Goal: Task Accomplishment & Management: Manage account settings

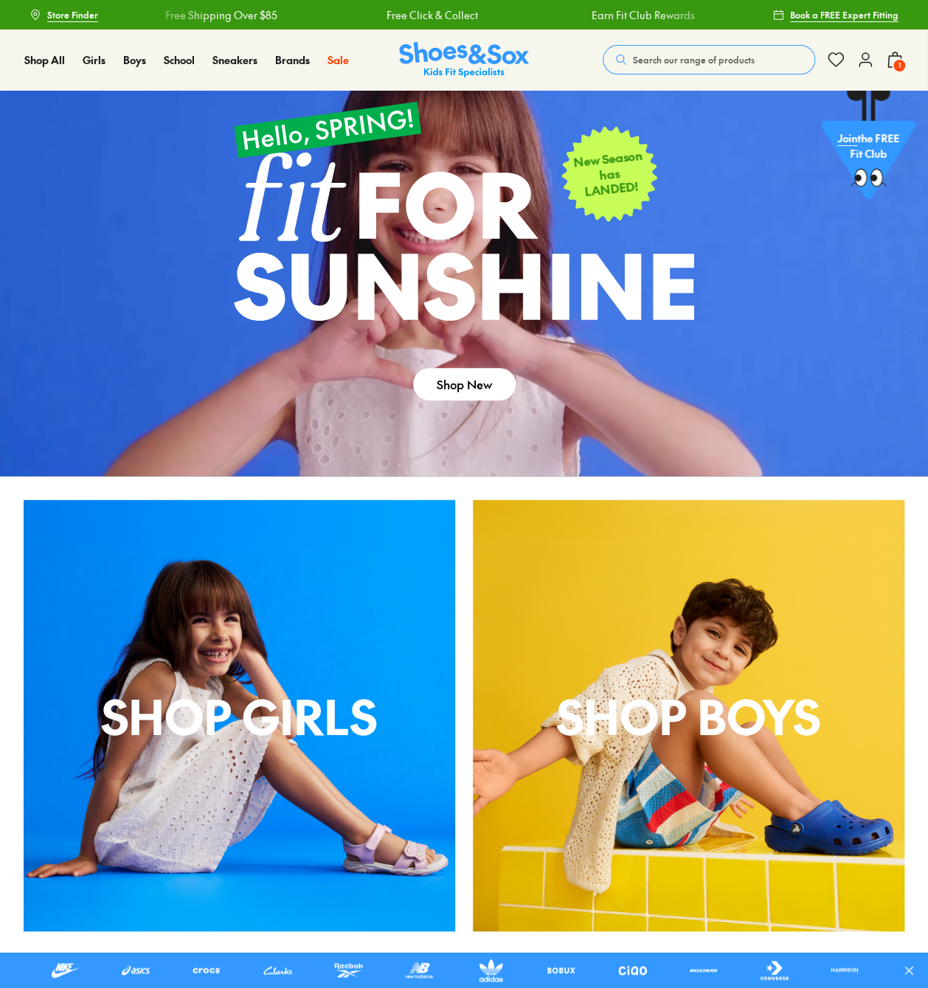
click at [864, 67] on icon at bounding box center [865, 60] width 18 height 18
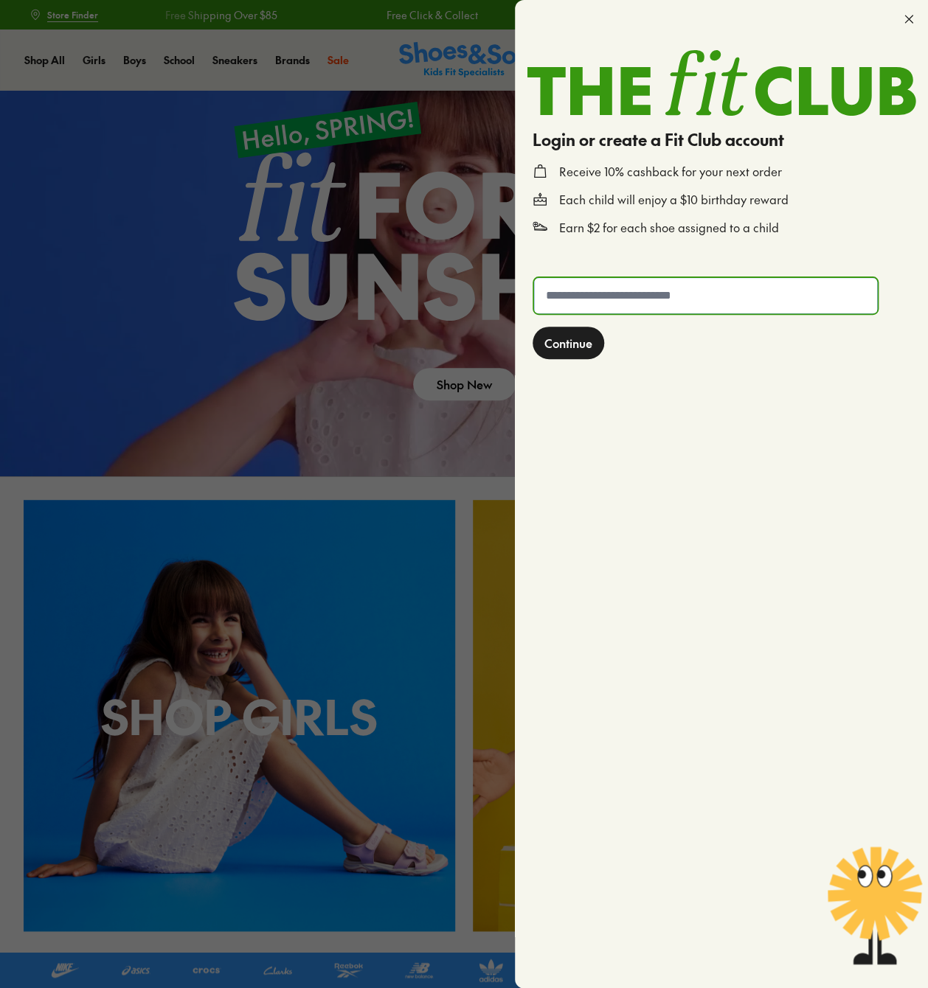
click at [688, 295] on input "text" at bounding box center [705, 295] width 343 height 35
type input "**********"
click at [532, 327] on button "Continue" at bounding box center [568, 343] width 72 height 32
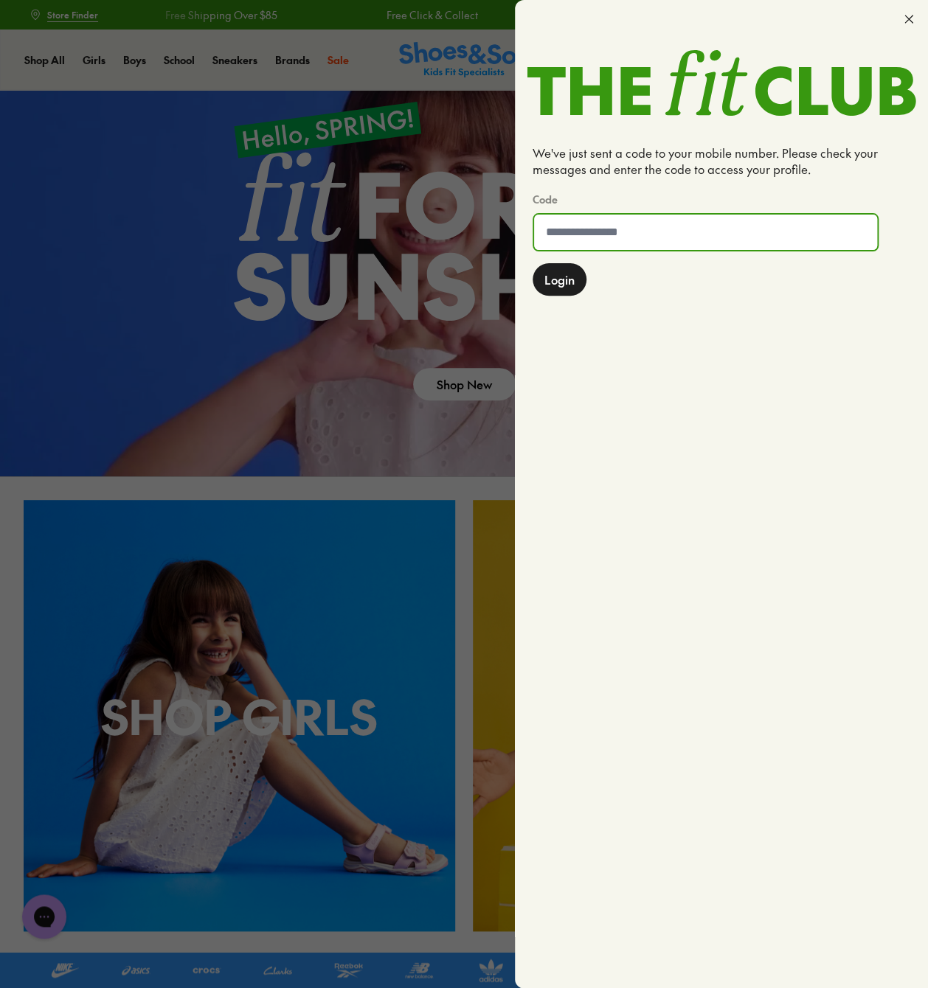
click at [589, 231] on input at bounding box center [705, 232] width 343 height 35
type input "******"
click at [532, 263] on button "Login" at bounding box center [559, 279] width 54 height 32
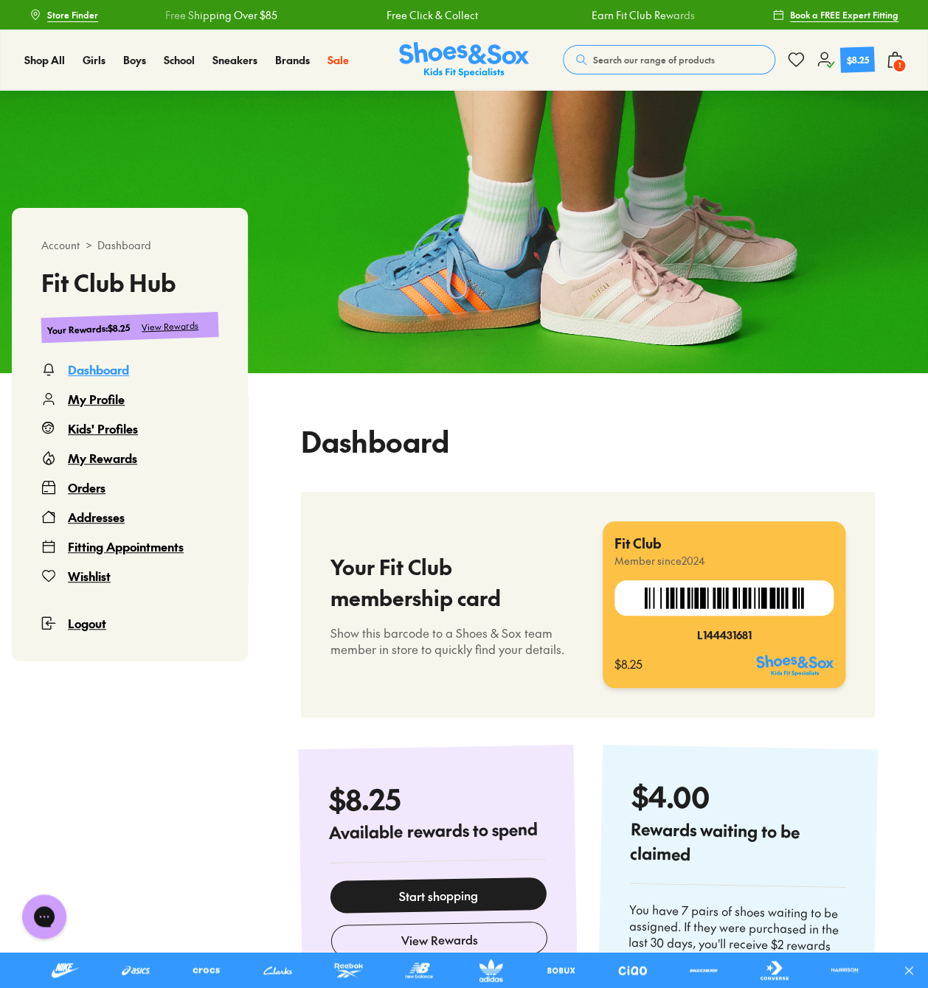
click at [80, 395] on div "My Profile" at bounding box center [96, 399] width 57 height 18
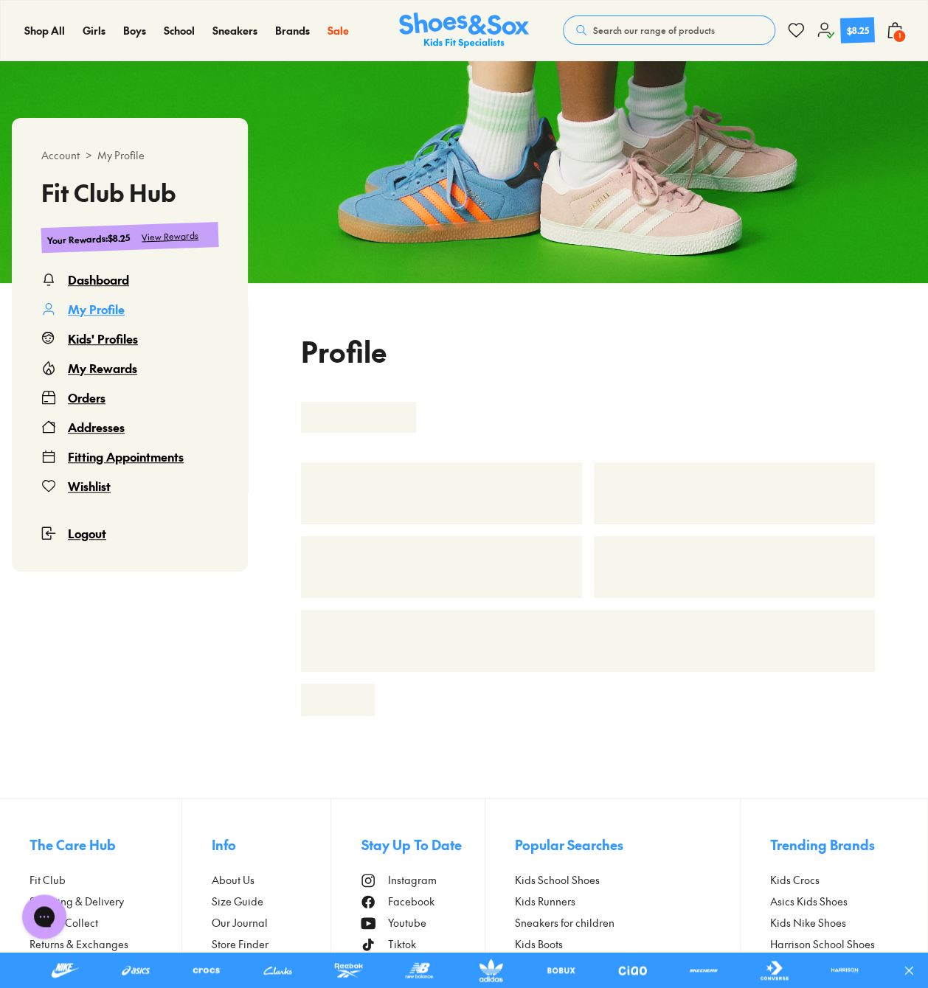
select select "**"
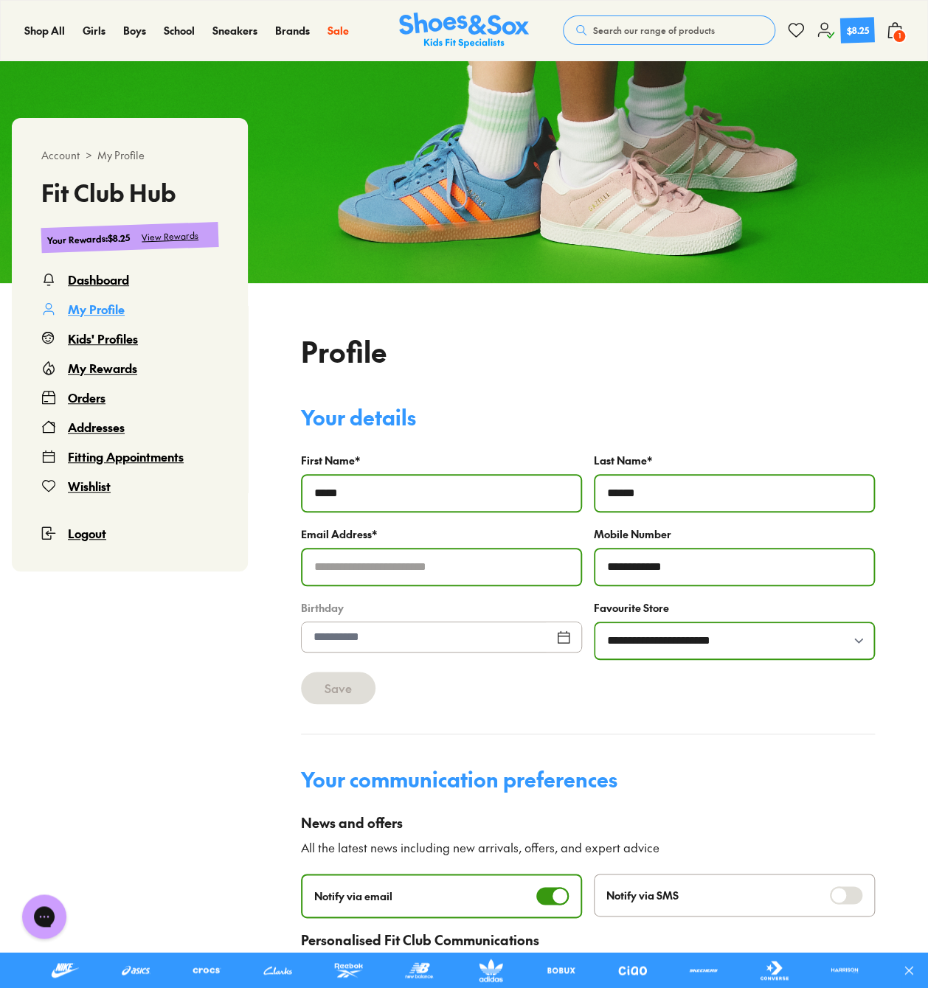
click at [181, 232] on div "View Rewards" at bounding box center [171, 236] width 58 height 15
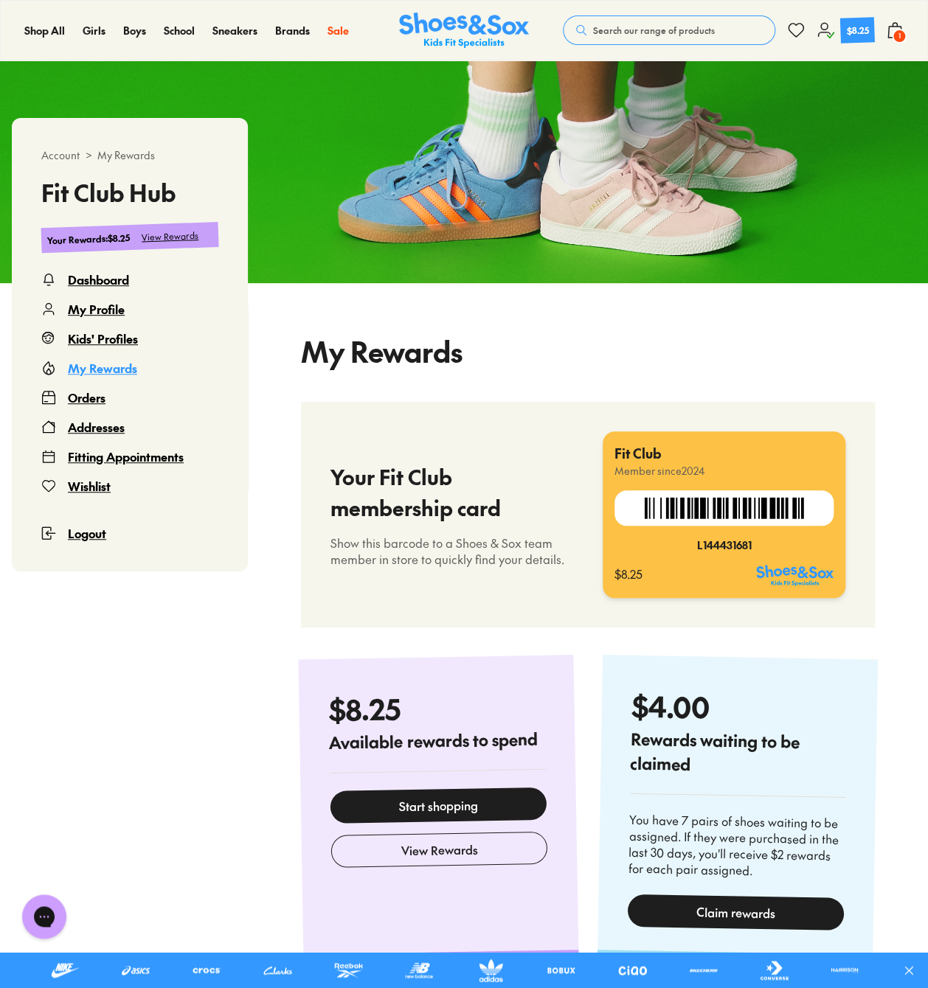
select select
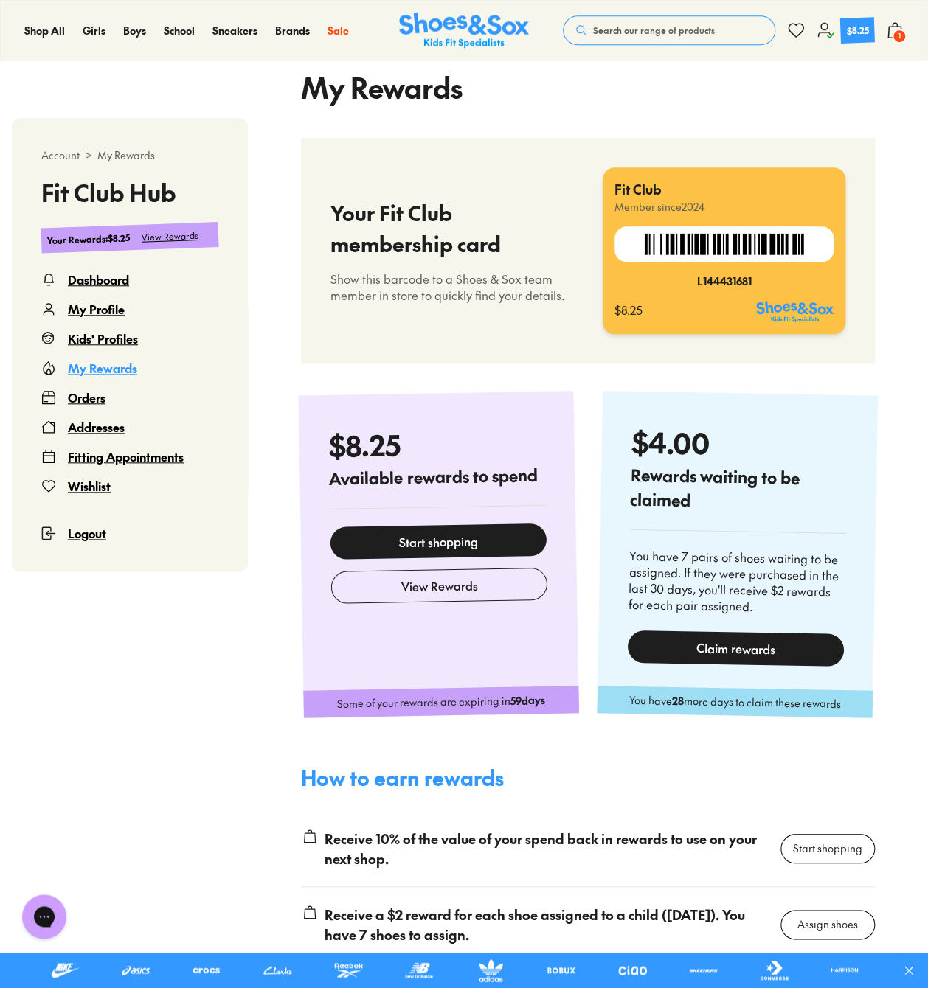
scroll to position [385, 0]
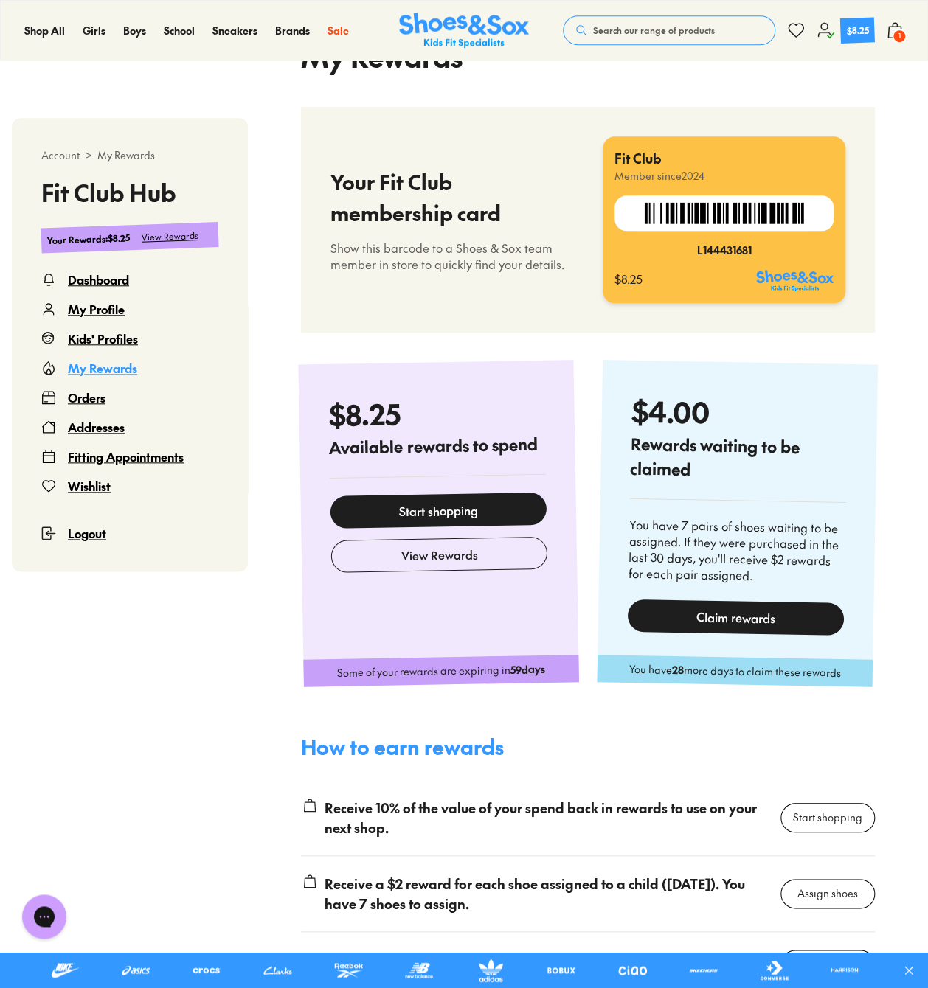
click at [720, 617] on div "Claim rewards" at bounding box center [735, 617] width 217 height 36
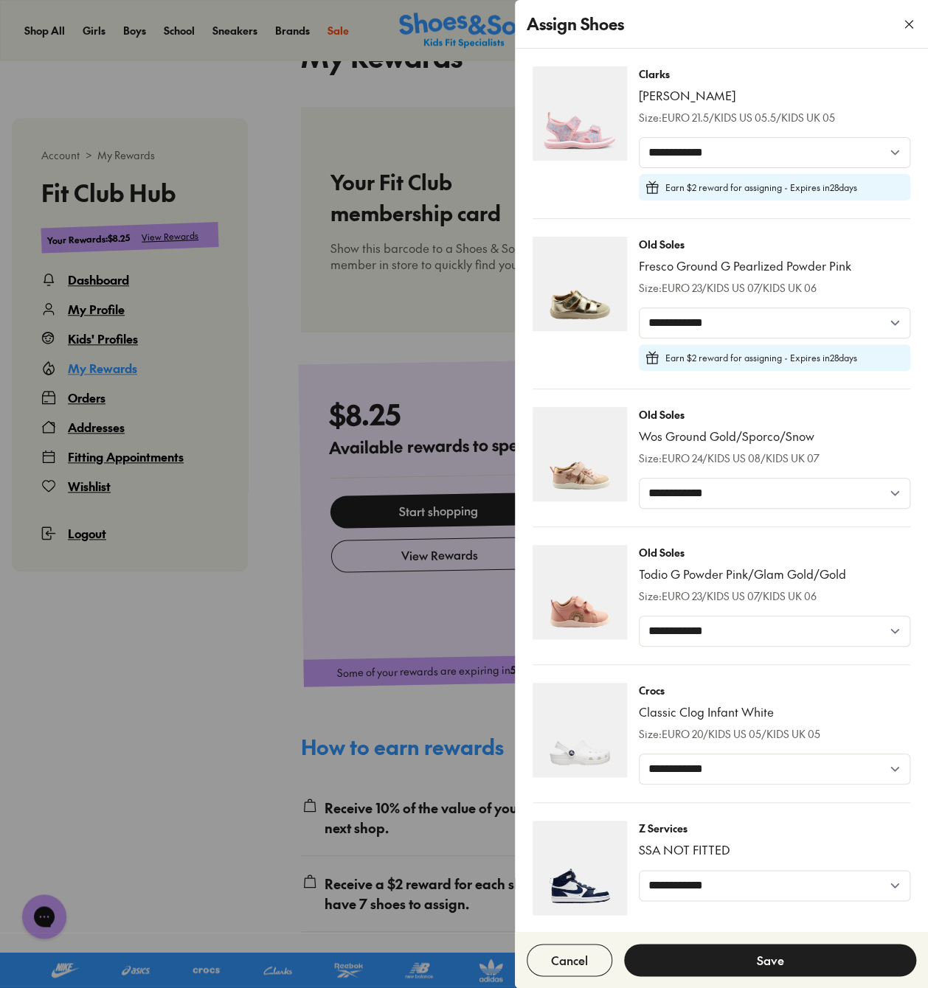
scroll to position [90, 0]
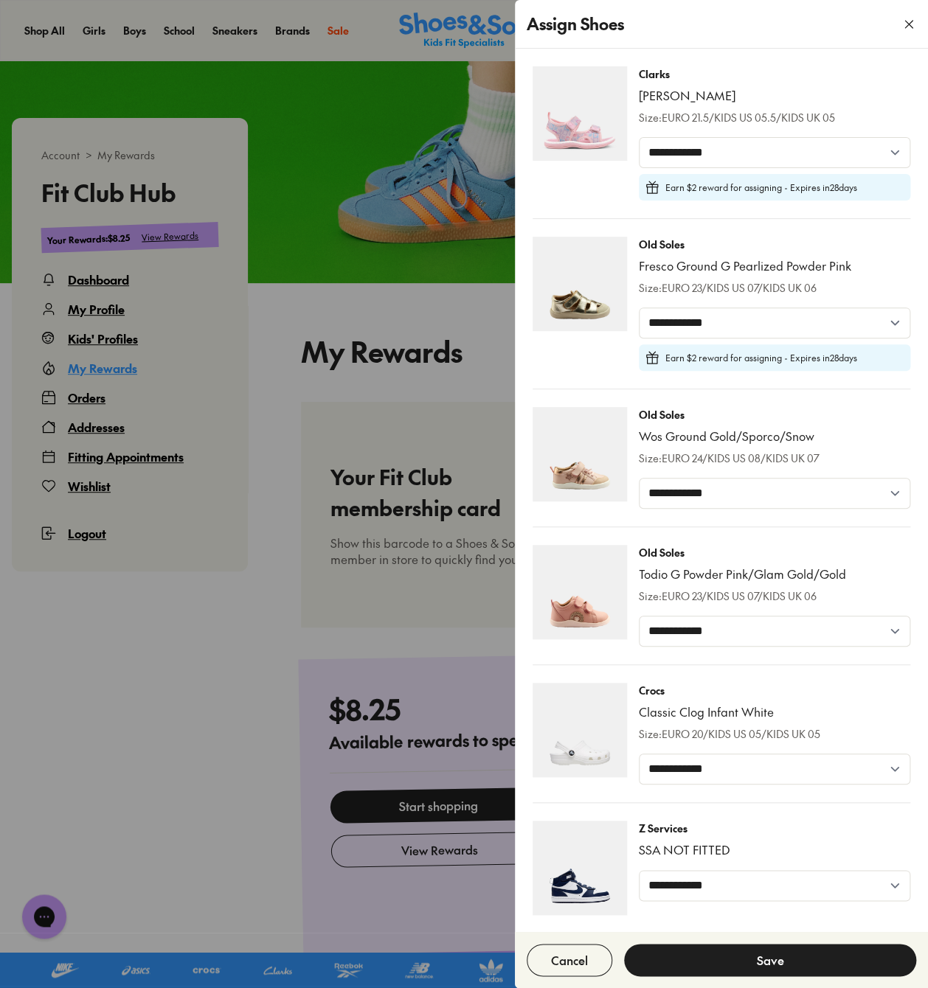
click at [902, 23] on icon "button" at bounding box center [908, 24] width 15 height 15
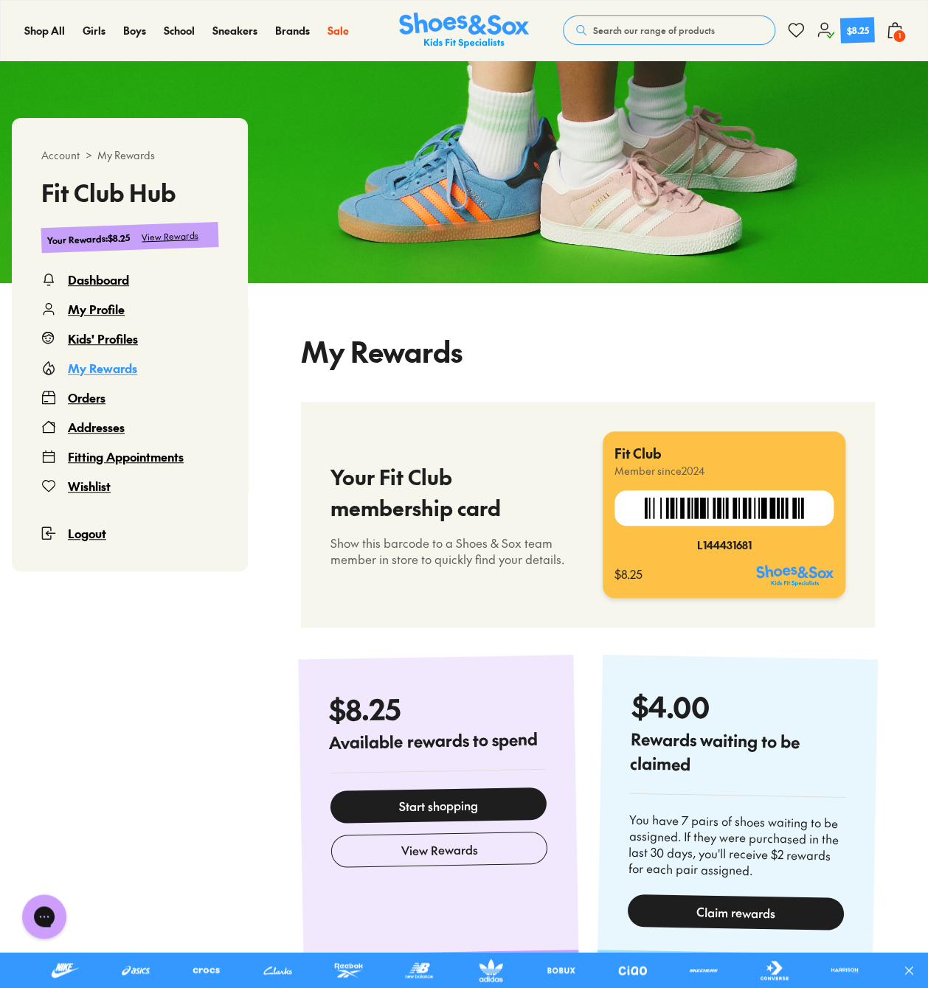
click at [100, 397] on div "Orders" at bounding box center [87, 398] width 38 height 18
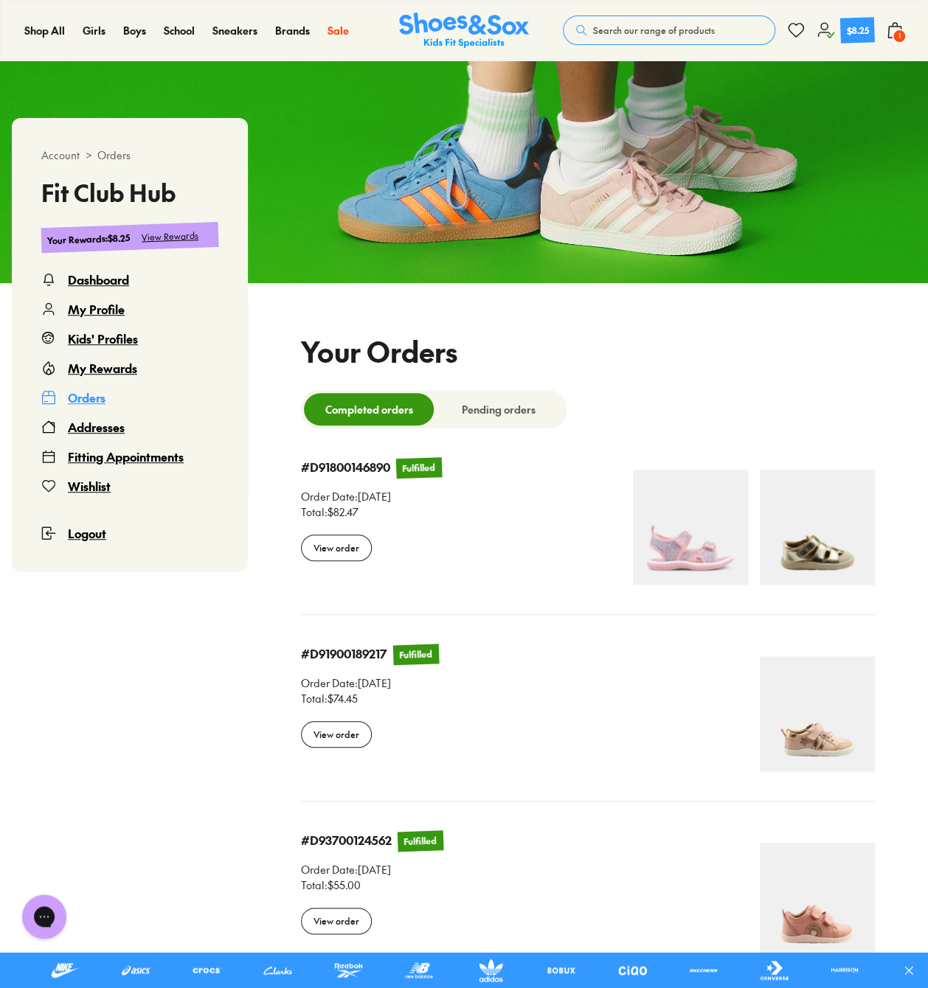
select select
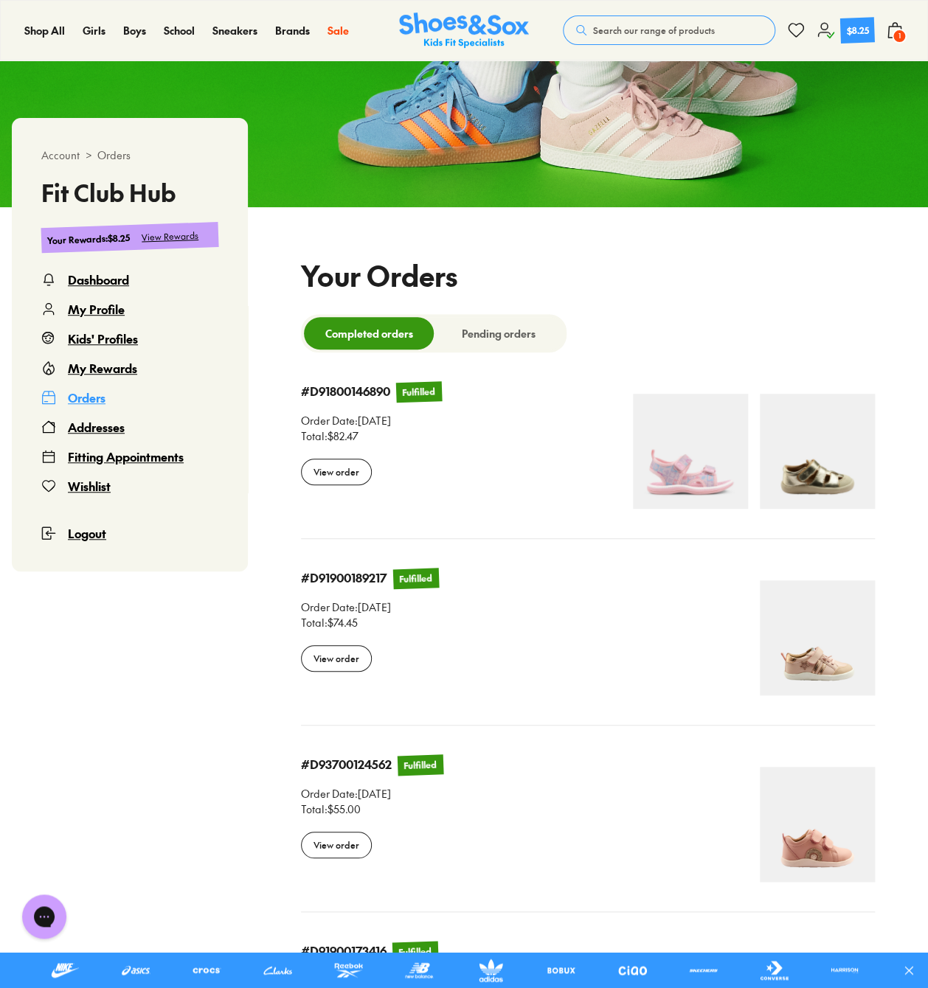
scroll to position [90, 0]
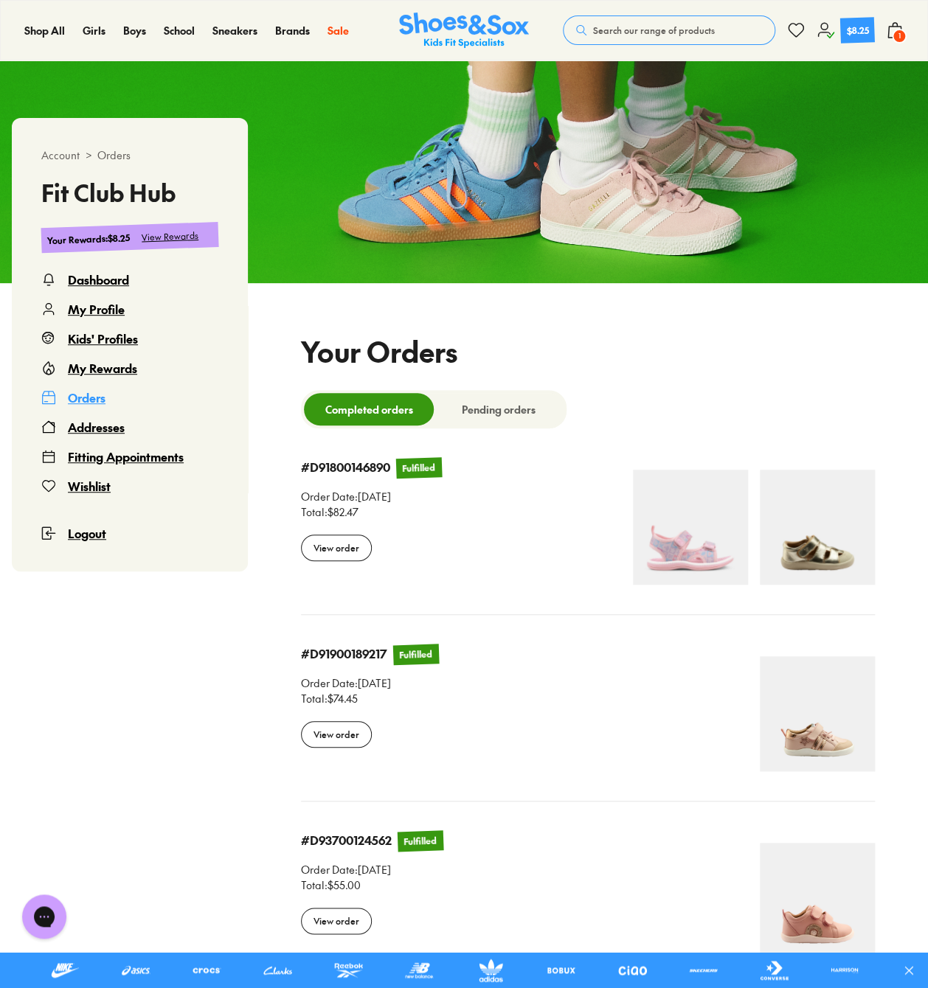
click at [93, 281] on div "Dashboard" at bounding box center [98, 280] width 61 height 18
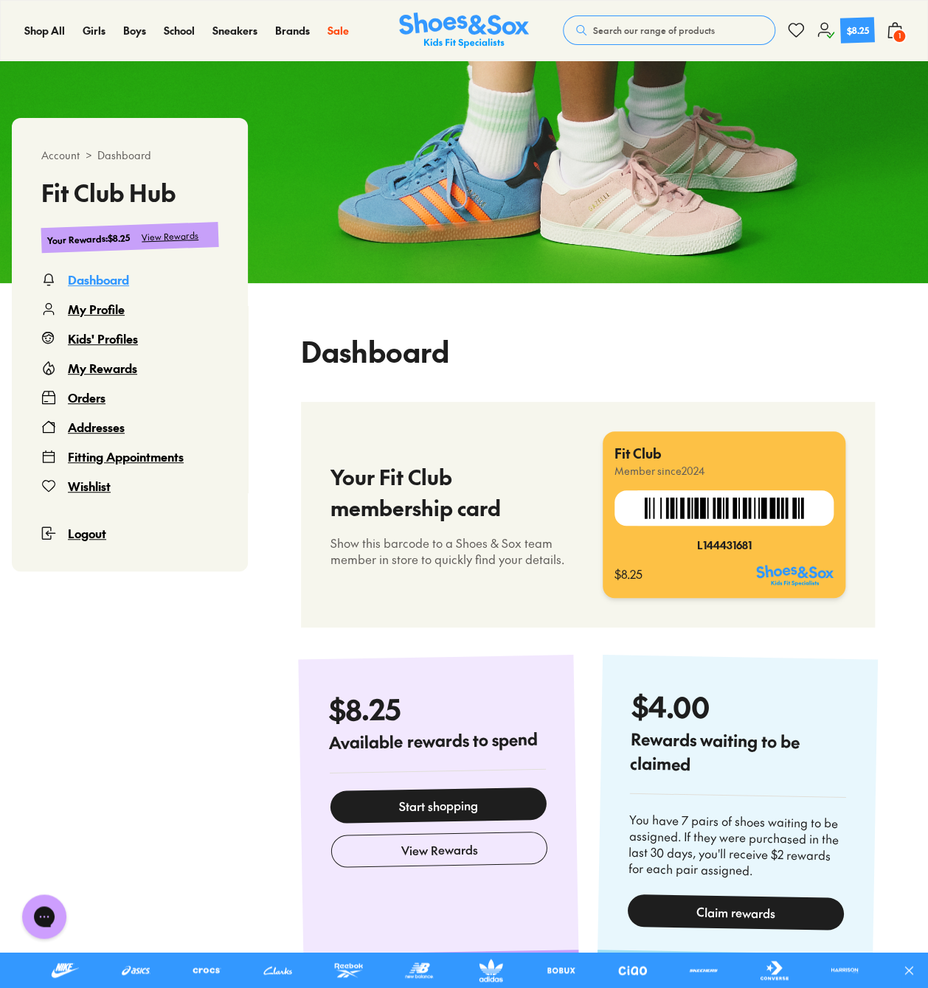
click at [879, 35] on div "Search our range of products Clear Close Popular Searches crocs asics nike bobu…" at bounding box center [733, 30] width 341 height 32
click at [897, 38] on span "1" at bounding box center [899, 36] width 15 height 15
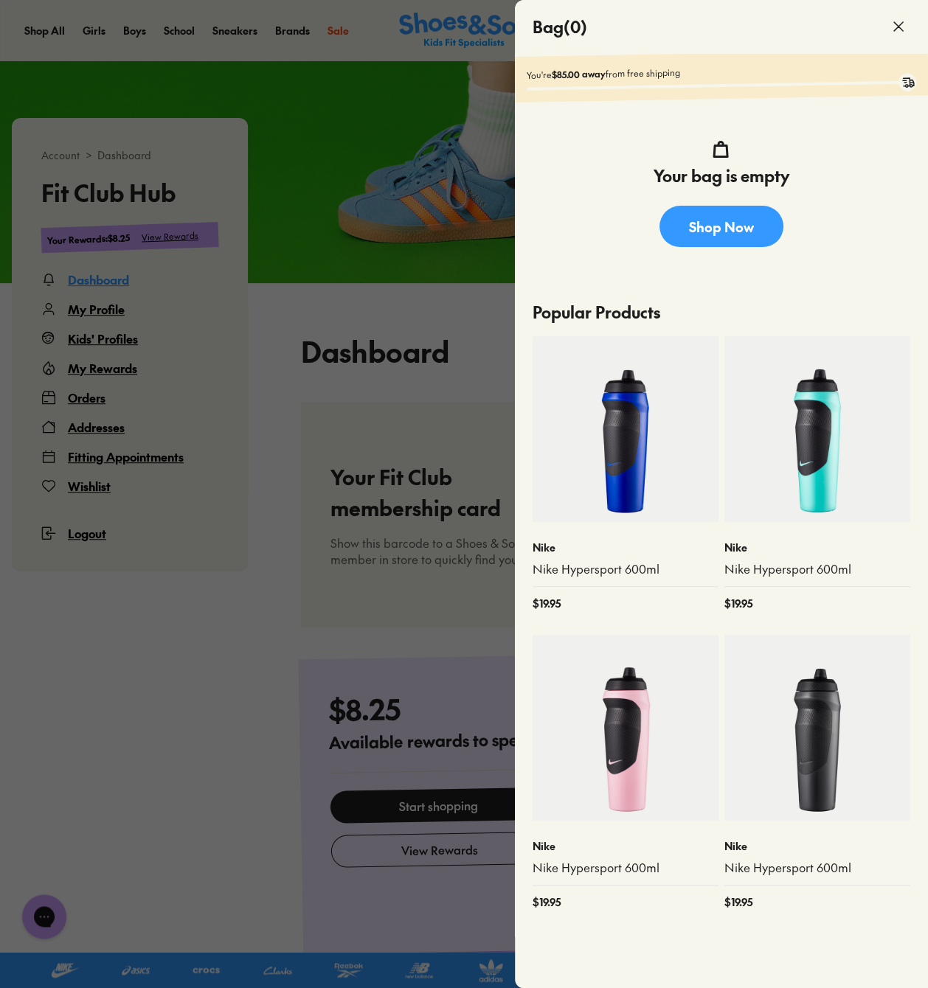
click at [894, 26] on icon at bounding box center [898, 27] width 18 height 18
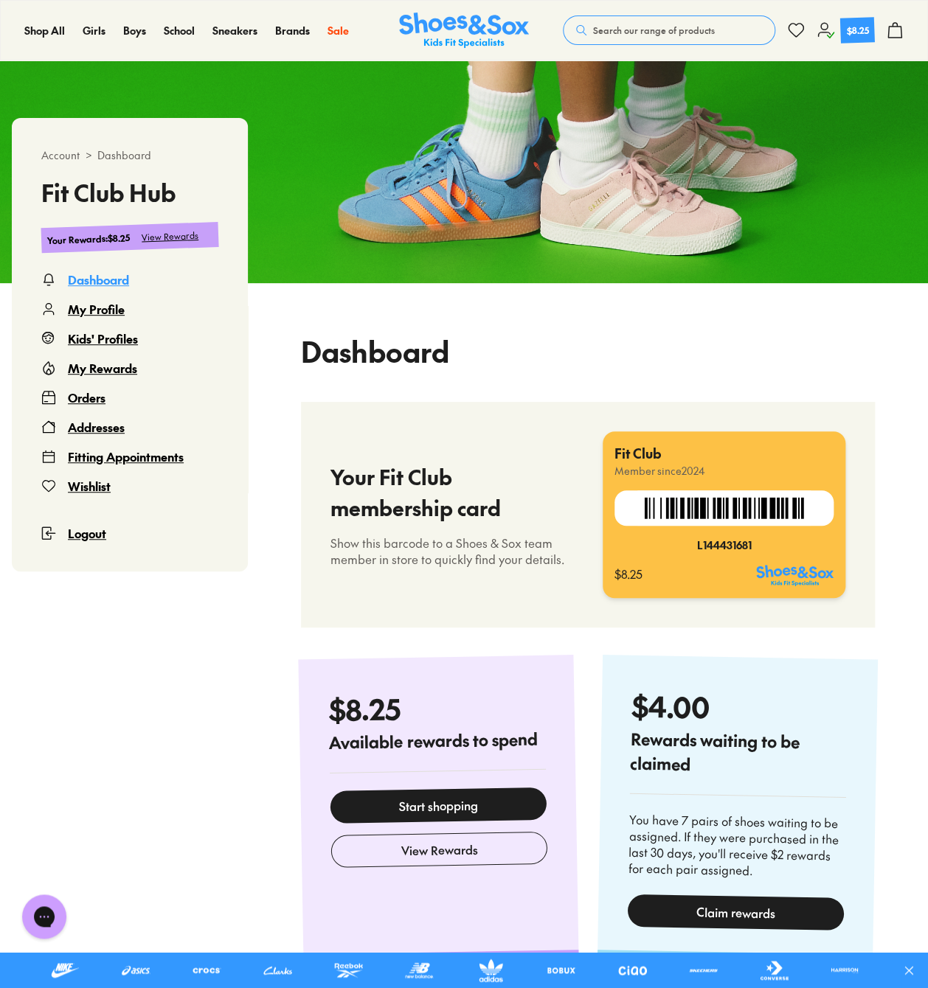
click at [719, 510] on img at bounding box center [723, 507] width 173 height 35
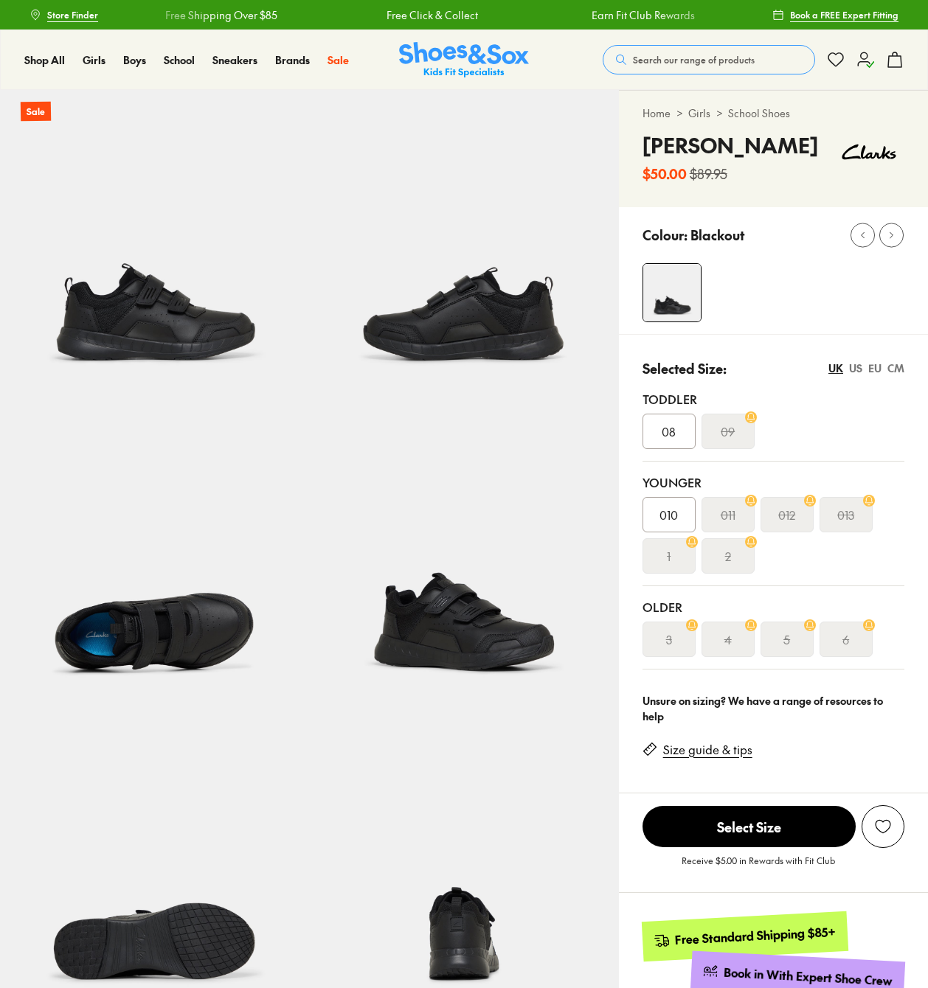
select select "*"
